Goal: Task Accomplishment & Management: Use online tool/utility

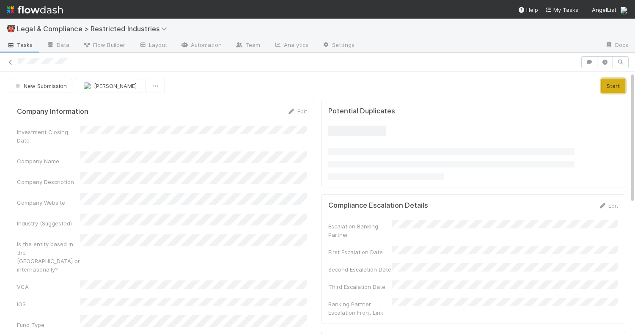
click at [612, 89] on button "Start" at bounding box center [613, 86] width 24 height 14
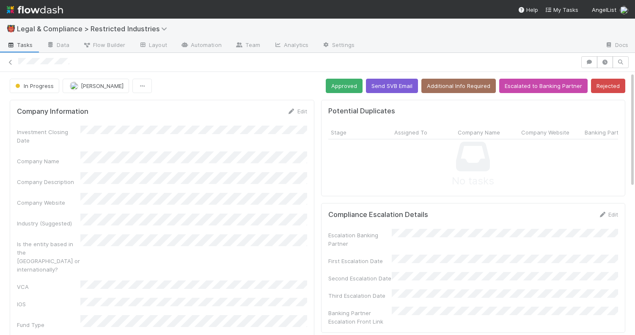
scroll to position [96, 0]
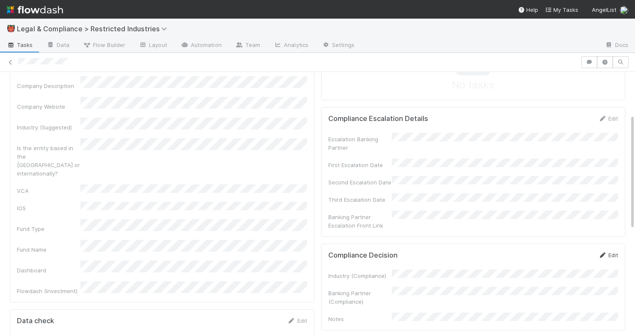
click at [615, 252] on link "Edit" at bounding box center [608, 255] width 20 height 7
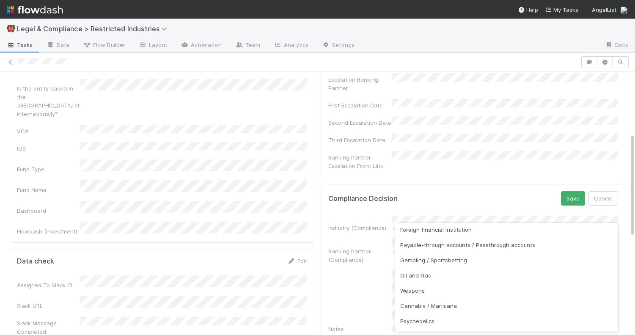
scroll to position [162, 0]
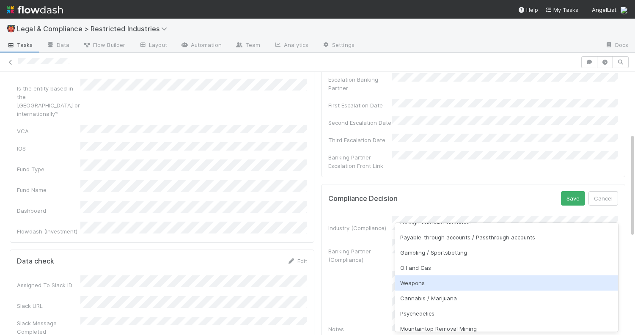
click at [492, 278] on div "Weapons" at bounding box center [506, 282] width 223 height 15
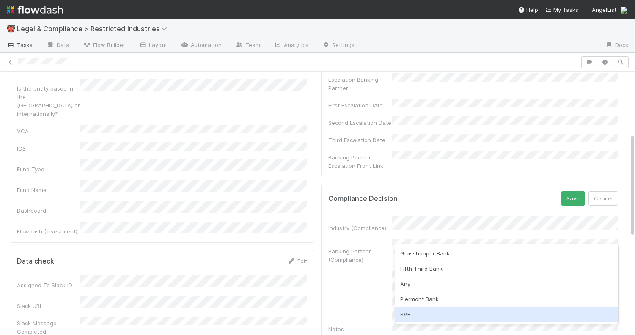
click at [477, 313] on div "SVB" at bounding box center [506, 314] width 223 height 15
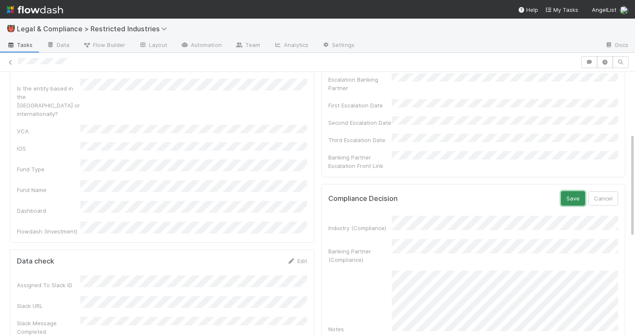
click at [571, 191] on button "Save" at bounding box center [573, 198] width 24 height 14
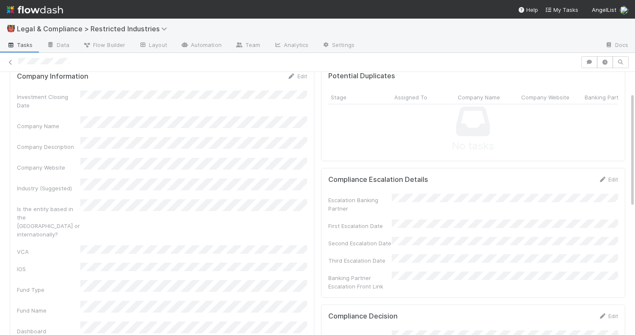
scroll to position [0, 0]
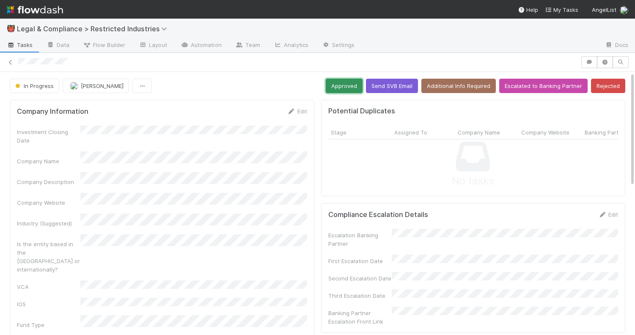
click at [336, 80] on button "Approved" at bounding box center [344, 86] width 37 height 14
